Goal: Task Accomplishment & Management: Use online tool/utility

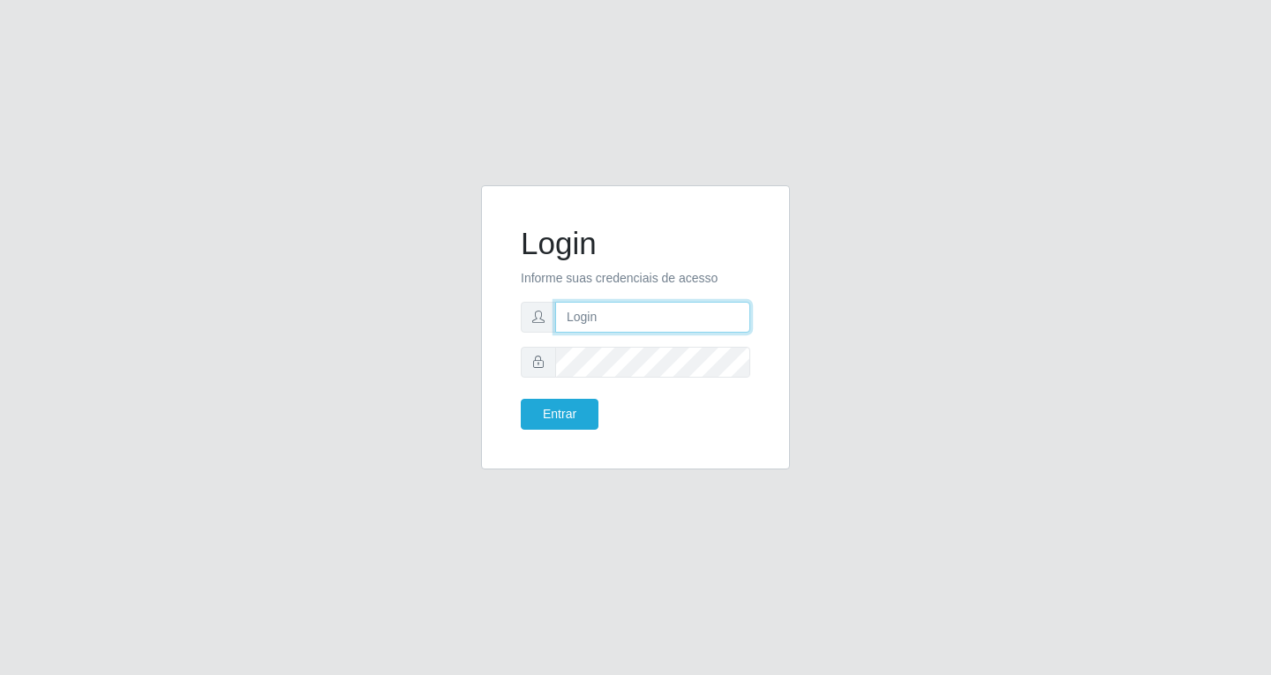
click at [602, 311] on input "text" at bounding box center [652, 317] width 195 height 31
type input "[EMAIL_ADDRESS][DOMAIN_NAME]"
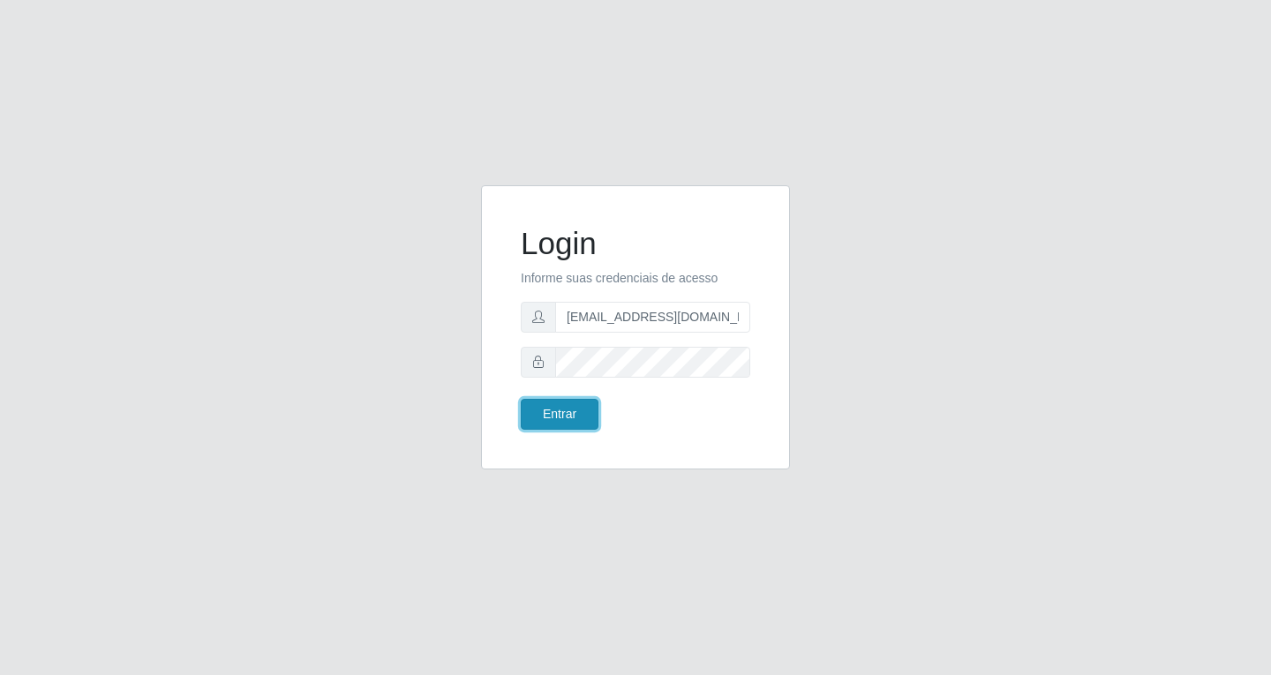
click at [544, 416] on button "Entrar" at bounding box center [560, 414] width 78 height 31
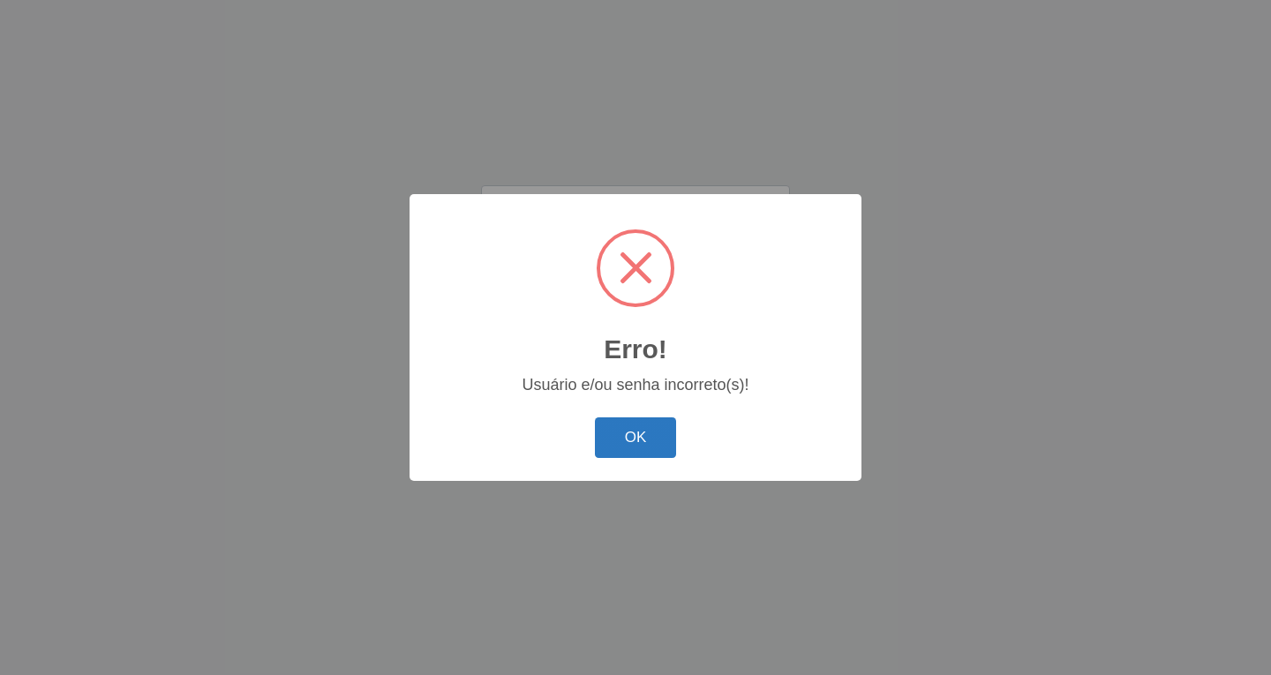
click at [633, 442] on button "OK" at bounding box center [636, 437] width 82 height 41
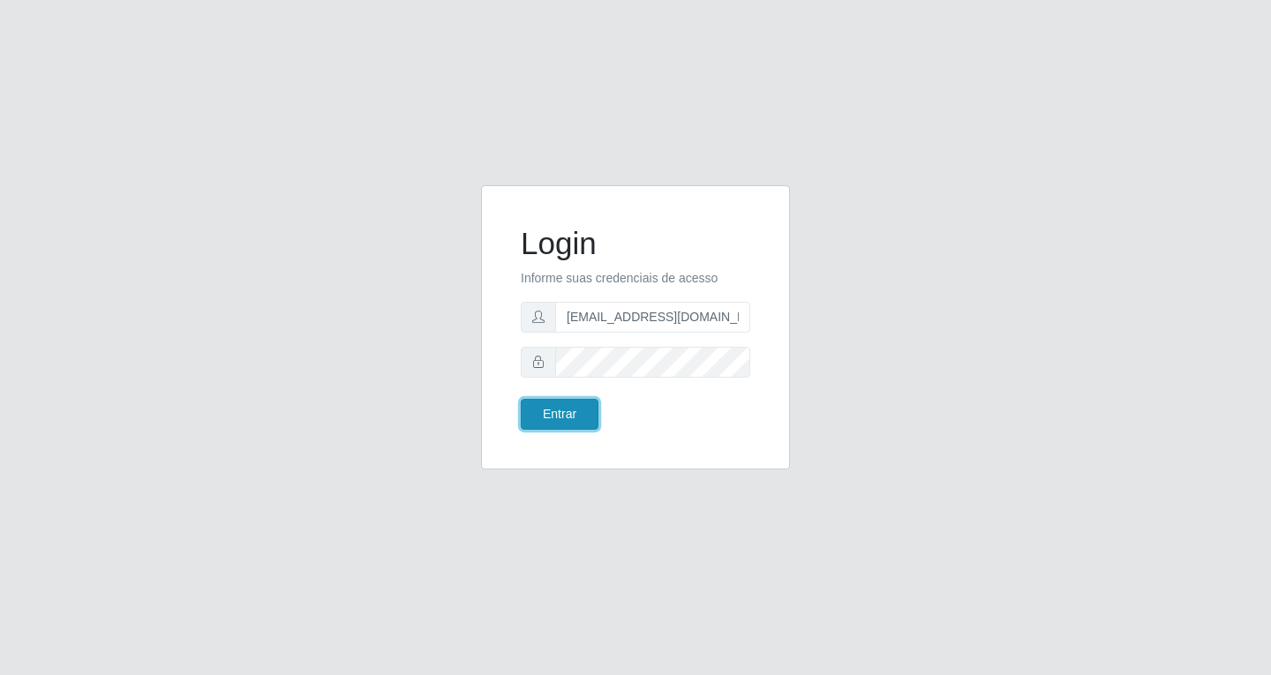
click at [586, 422] on button "Entrar" at bounding box center [560, 414] width 78 height 31
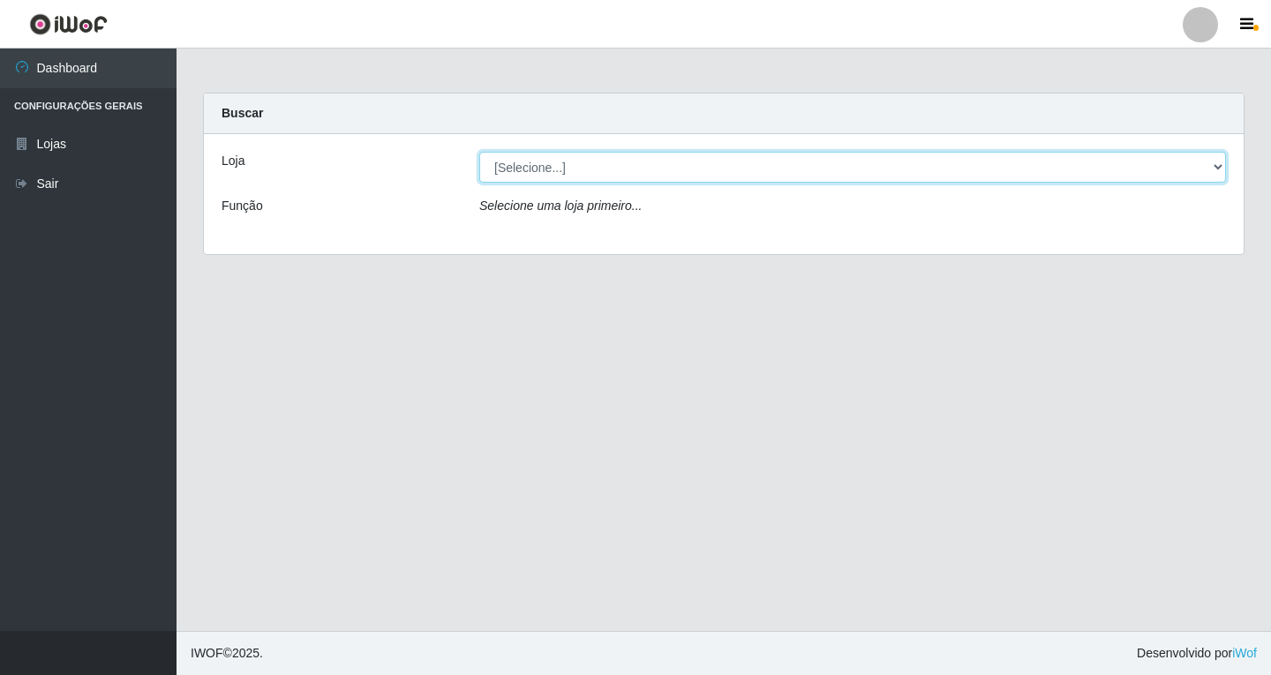
drag, startPoint x: 1218, startPoint y: 165, endPoint x: 1206, endPoint y: 169, distance: 12.0
click at [1218, 165] on select "[Selecione...] SuperFácil Atacado - [GEOGRAPHIC_DATA]" at bounding box center [852, 167] width 747 height 31
select select "503"
click at [479, 152] on select "[Selecione...] SuperFácil Atacado - [GEOGRAPHIC_DATA]" at bounding box center [852, 167] width 747 height 31
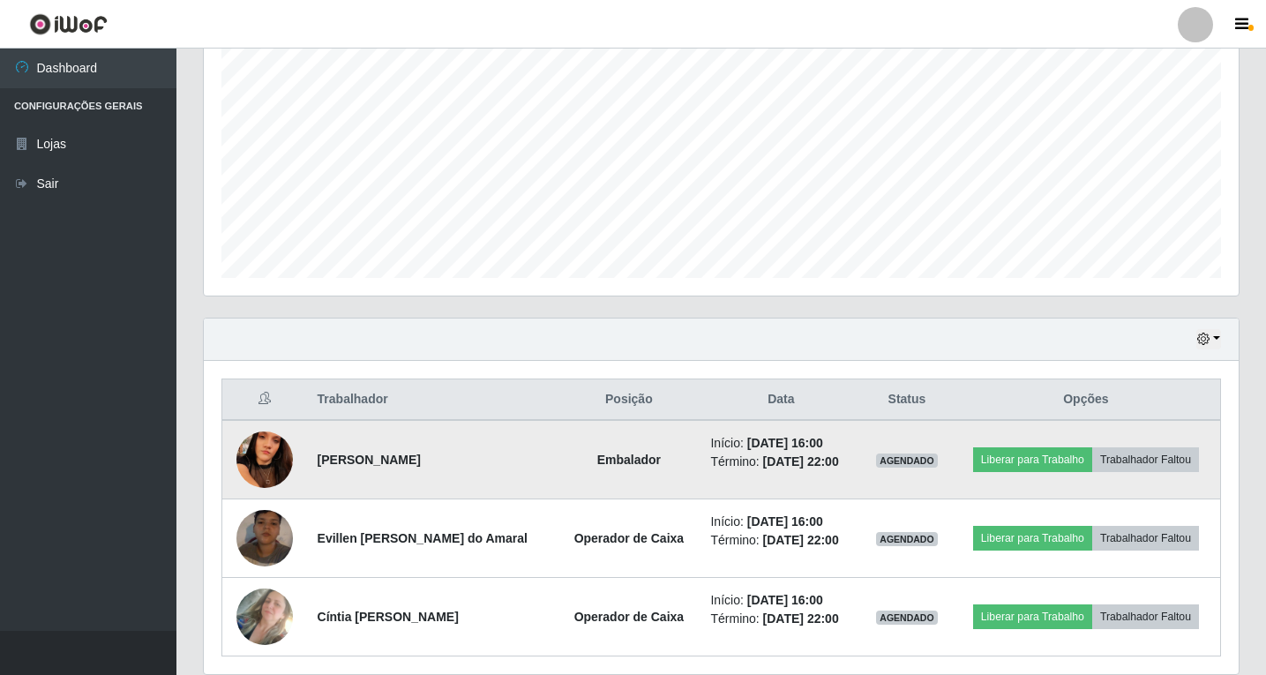
scroll to position [418, 0]
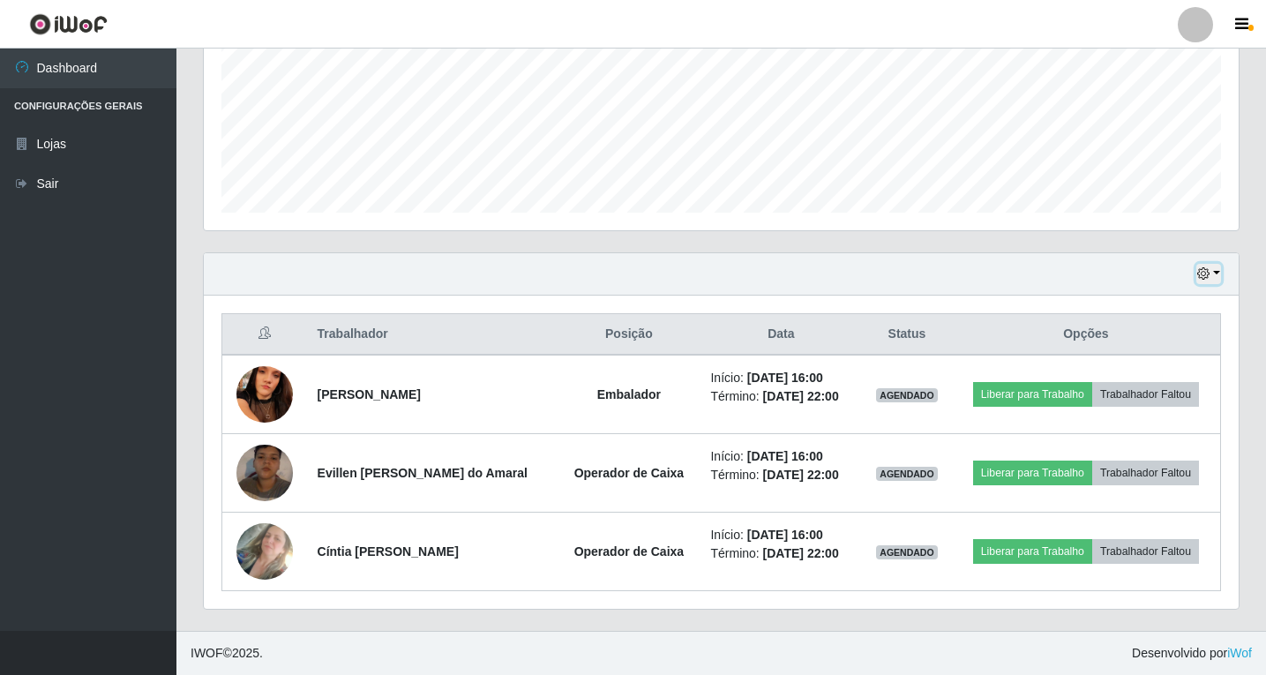
click at [1216, 274] on button "button" at bounding box center [1209, 274] width 25 height 20
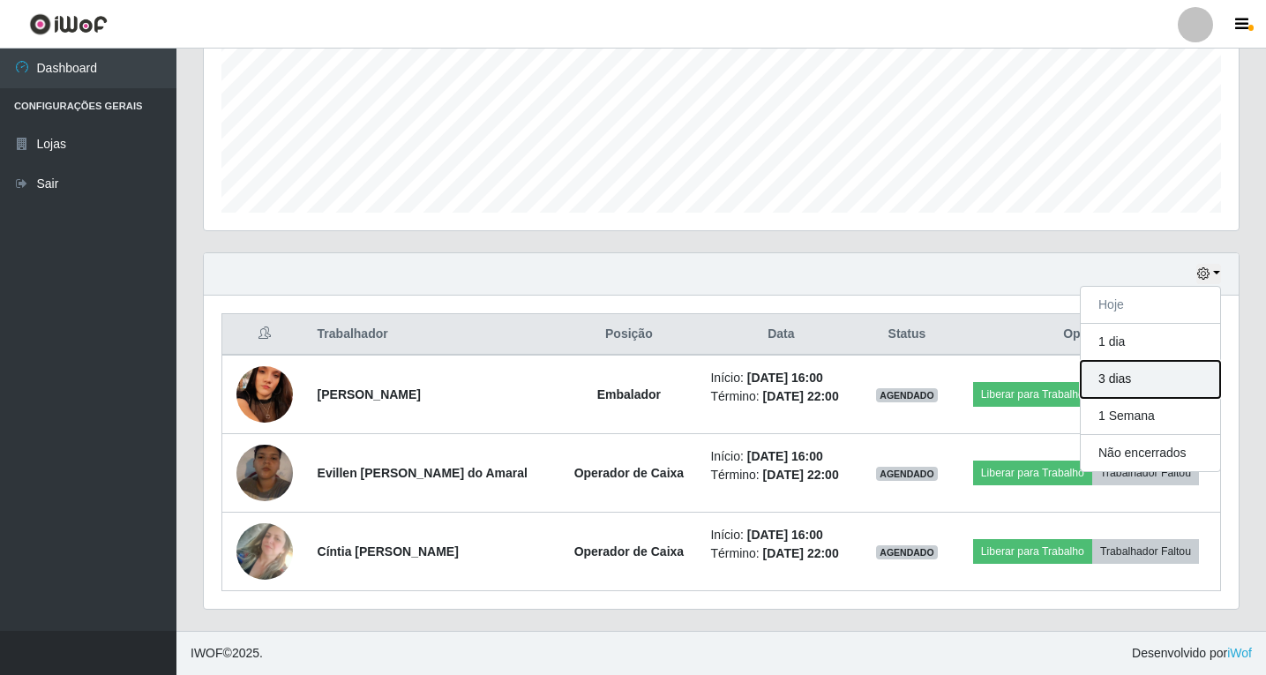
click at [1133, 385] on button "3 dias" at bounding box center [1150, 379] width 139 height 37
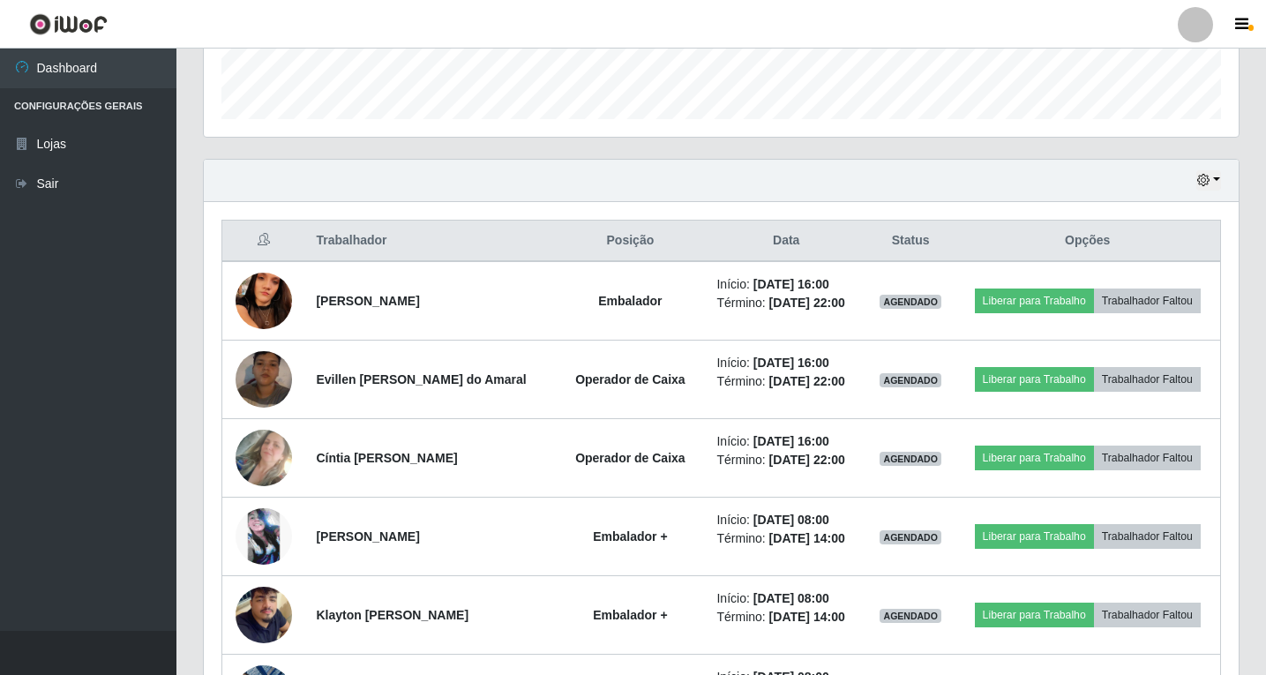
scroll to position [618, 0]
